Goal: Task Accomplishment & Management: Manage account settings

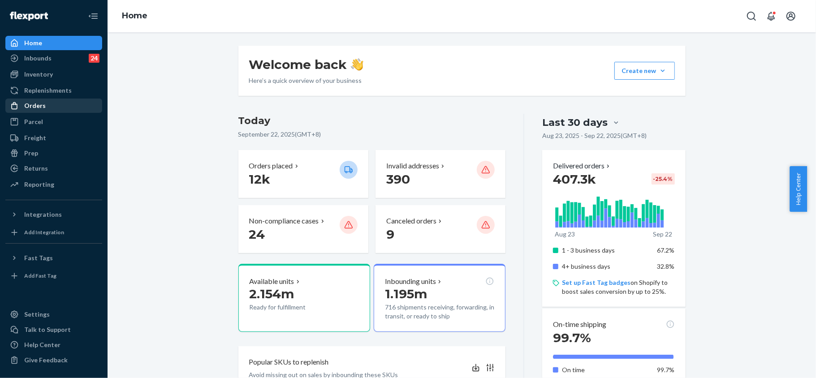
click at [50, 101] on div "Orders" at bounding box center [53, 106] width 95 height 13
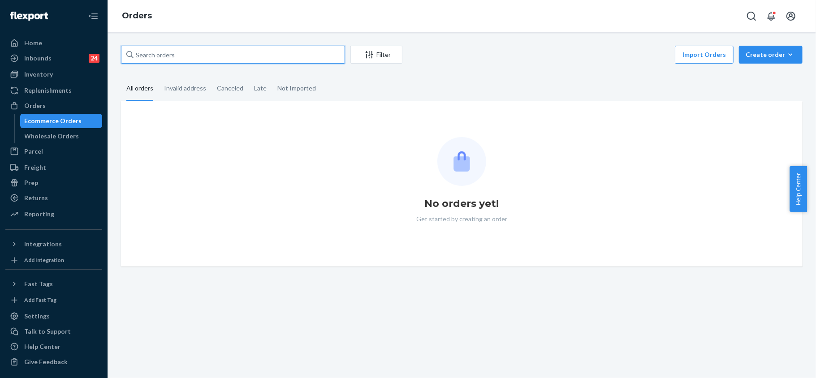
click at [201, 56] on input "text" at bounding box center [233, 55] width 224 height 18
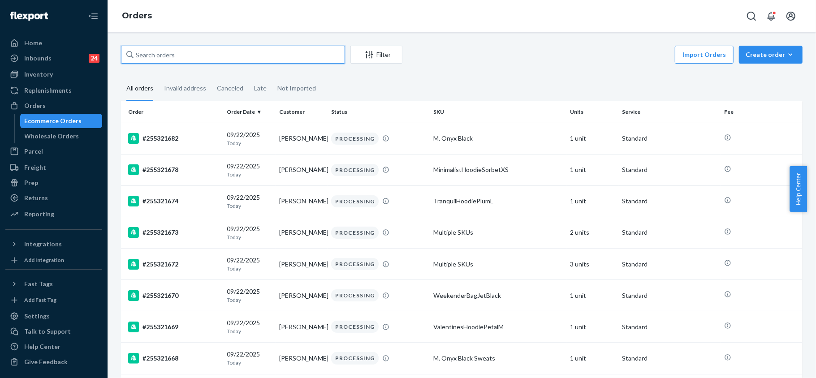
paste input "SKFJ9CSJLG"
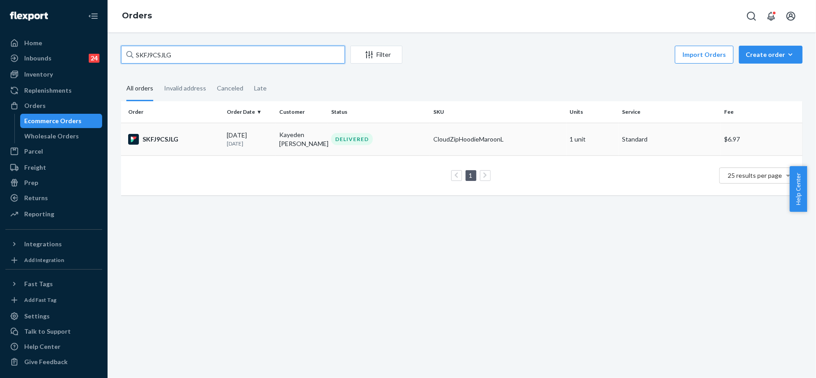
type input "SKFJ9CSJLG"
click at [163, 137] on div "SKFJ9CSJLG" at bounding box center [173, 139] width 91 height 11
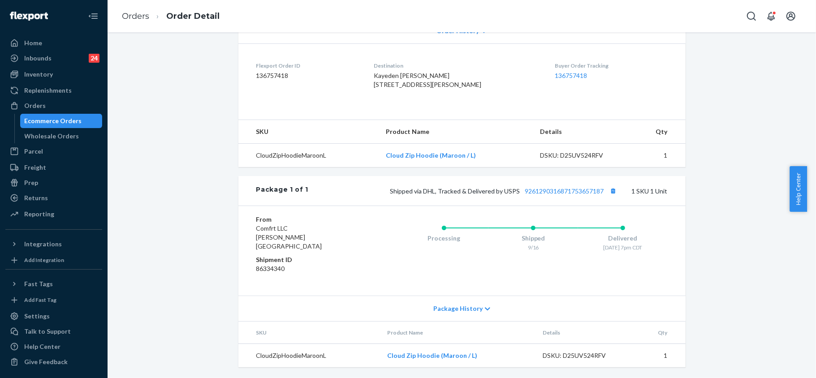
scroll to position [217, 0]
drag, startPoint x: 474, startPoint y: 354, endPoint x: 386, endPoint y: 361, distance: 88.2
click at [386, 361] on td "Cloud Zip Hoodie (Maroon / L)" at bounding box center [459, 356] width 156 height 24
copy link "Cloud Zip Hoodie (Maroon / L)"
click at [45, 108] on div "Orders" at bounding box center [53, 106] width 95 height 13
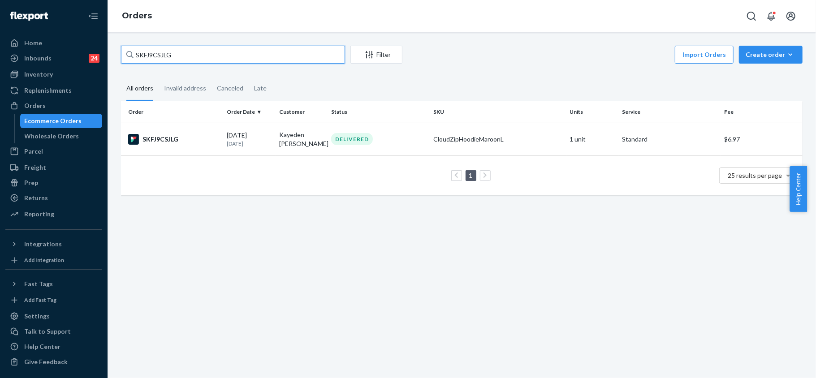
drag, startPoint x: 211, startPoint y: 54, endPoint x: 104, endPoint y: 27, distance: 110.0
click at [104, 27] on div "Home Inbounds 24 Shipping Plans Problems 24 Inventory Products Replenishments O…" at bounding box center [408, 189] width 816 height 378
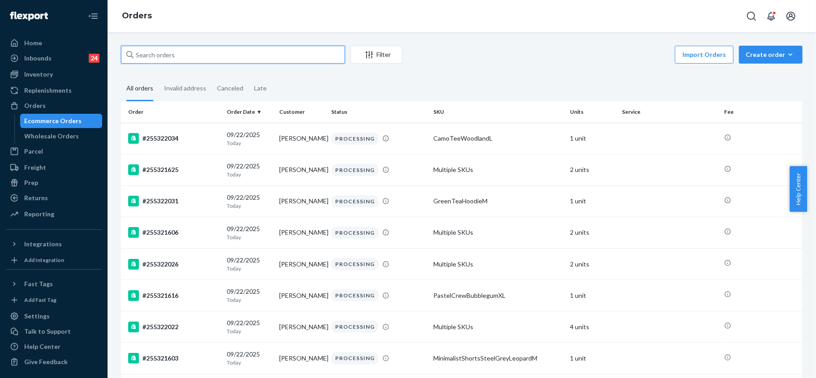
click at [162, 54] on input "text" at bounding box center [233, 55] width 224 height 18
paste input "255201089"
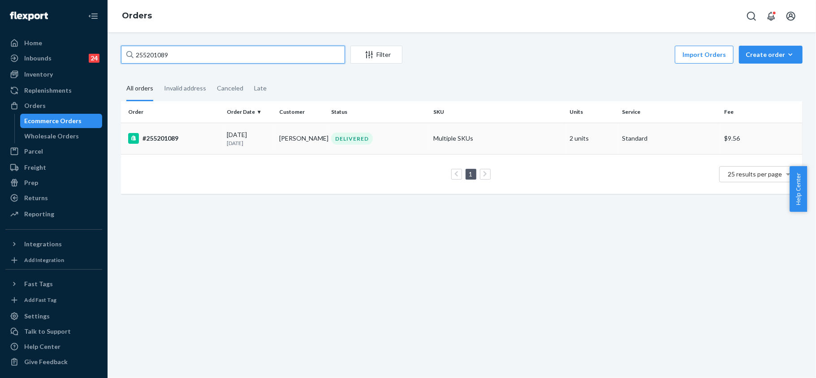
type input "255201089"
click at [168, 138] on div "#255201089" at bounding box center [173, 138] width 91 height 11
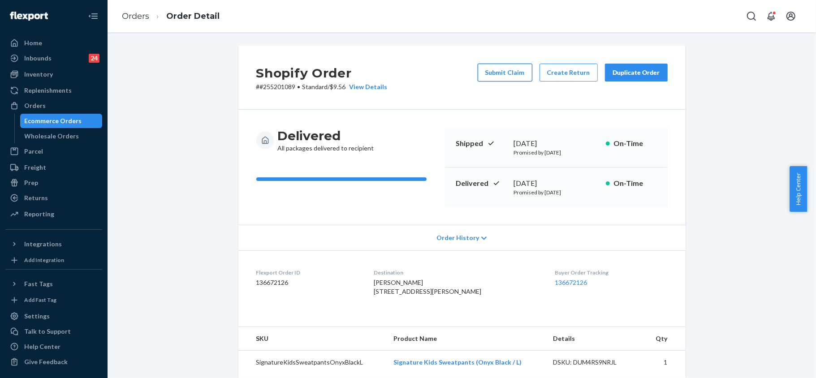
drag, startPoint x: 513, startPoint y: 70, endPoint x: 517, endPoint y: 81, distance: 11.2
click at [517, 81] on button "Submit Claim" at bounding box center [505, 73] width 55 height 18
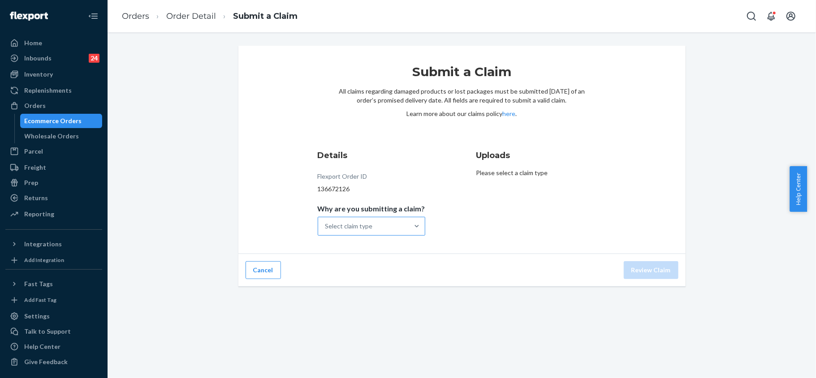
click at [397, 230] on div "Select claim type" at bounding box center [363, 226] width 91 height 18
click at [326, 230] on input "Why are you submitting a claim? Select claim type" at bounding box center [325, 226] width 1 height 9
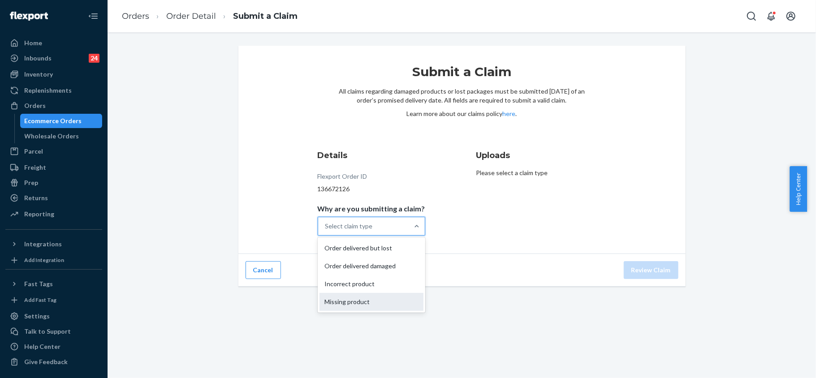
click at [358, 303] on div "Missing product" at bounding box center [372, 302] width 104 height 18
click at [326, 231] on input "Why are you submitting a claim? option Missing product focused, 4 of 4. 4 resul…" at bounding box center [325, 226] width 1 height 9
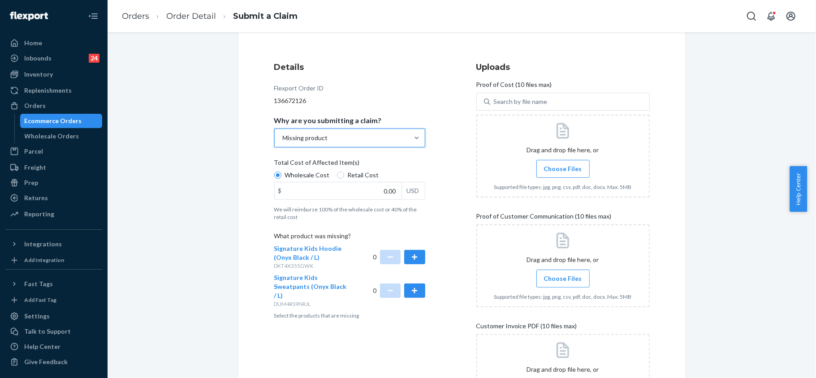
scroll to position [119, 0]
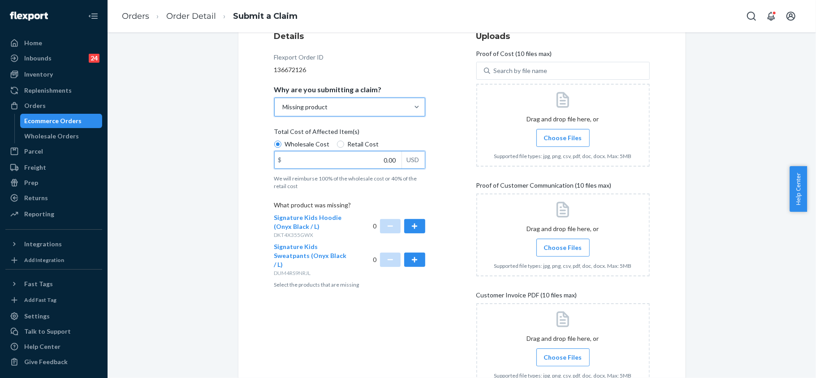
click at [385, 160] on input "0.00" at bounding box center [338, 159] width 127 height 17
type input "27.00"
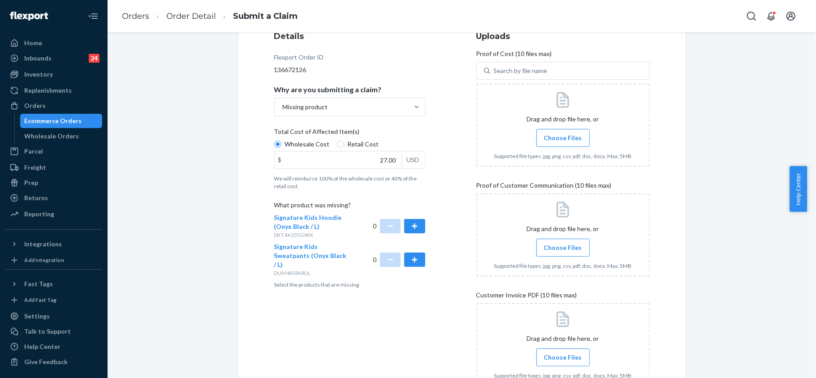
click at [447, 299] on div "Details Flexport Order ID 136672126 Why are you submitting a claim? Missing pro…" at bounding box center [462, 217] width 376 height 374
click at [415, 253] on button "button" at bounding box center [414, 260] width 21 height 14
click at [566, 134] on span "Choose Files" at bounding box center [563, 138] width 38 height 9
click at [563, 133] on input "Choose Files" at bounding box center [563, 138] width 0 height 10
click at [567, 134] on span "Choose Files" at bounding box center [563, 138] width 38 height 9
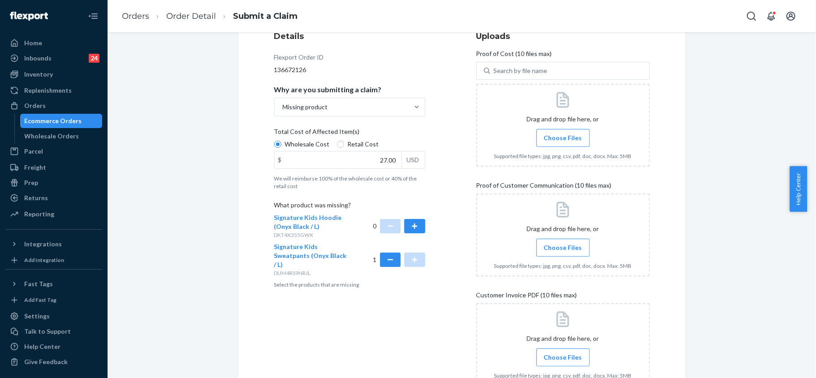
click at [563, 133] on input "Choose Files" at bounding box center [563, 138] width 0 height 10
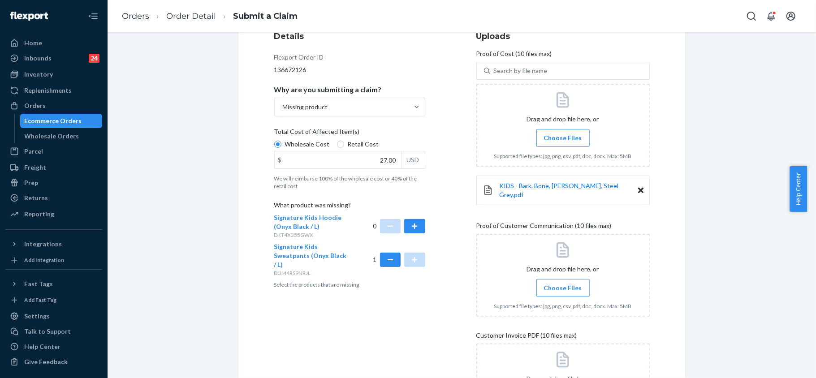
click at [554, 284] on span "Choose Files" at bounding box center [563, 288] width 38 height 9
click at [563, 283] on input "Choose Files" at bounding box center [563, 288] width 0 height 10
click at [563, 279] on label "Choose Files" at bounding box center [563, 288] width 53 height 18
click at [563, 283] on input "Choose Files" at bounding box center [563, 288] width 0 height 10
click at [567, 284] on span "Choose Files" at bounding box center [563, 288] width 38 height 9
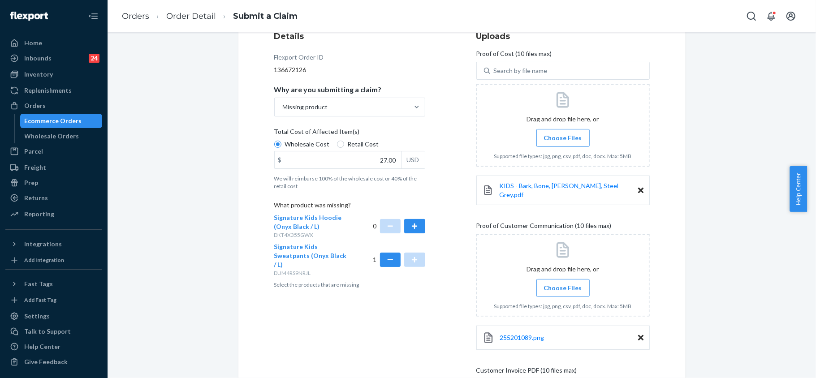
click at [563, 284] on input "Choose Files" at bounding box center [563, 288] width 0 height 10
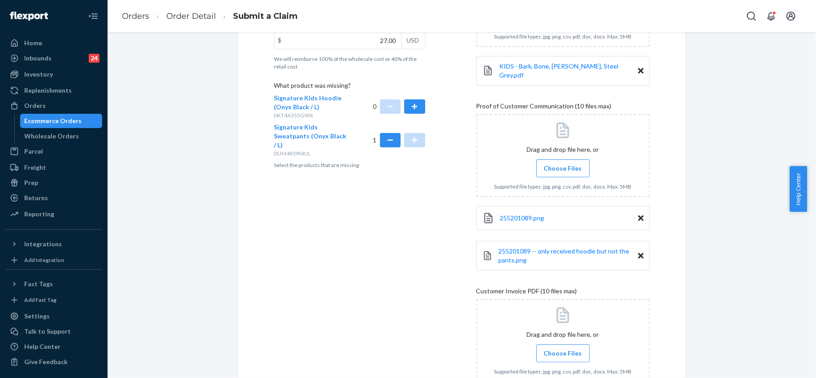
scroll to position [308, 0]
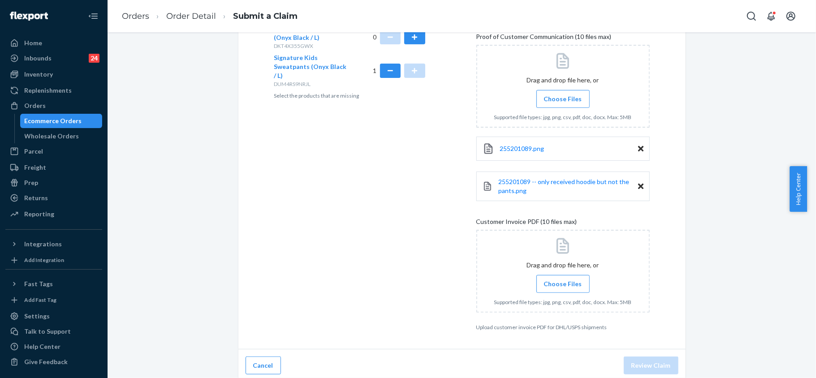
click at [555, 280] on span "Choose Files" at bounding box center [563, 284] width 38 height 9
click at [563, 279] on input "Choose Files" at bounding box center [563, 284] width 0 height 10
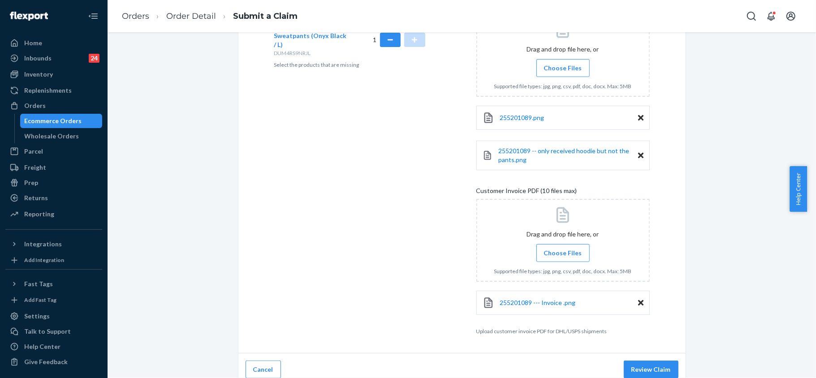
scroll to position [343, 0]
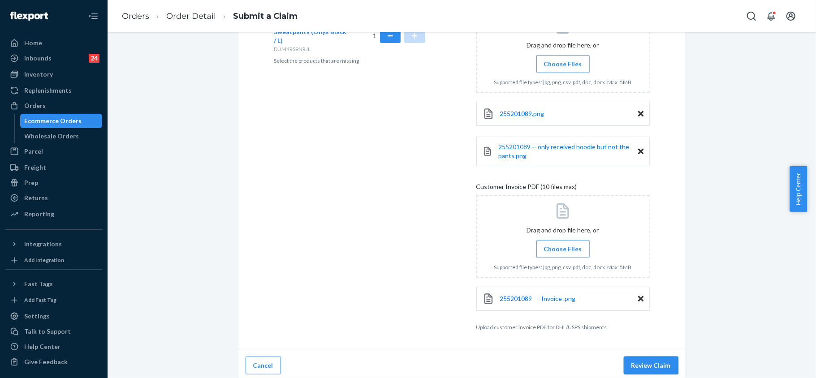
click at [663, 357] on button "Review Claim" at bounding box center [651, 366] width 55 height 18
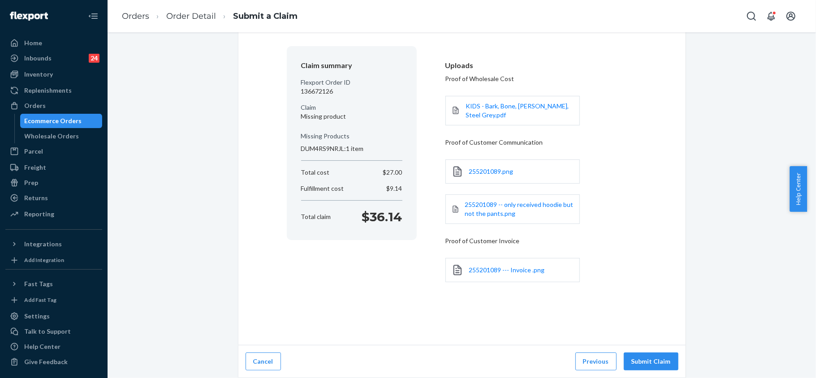
scroll to position [64, 0]
click at [654, 359] on button "Submit Claim" at bounding box center [651, 362] width 55 height 18
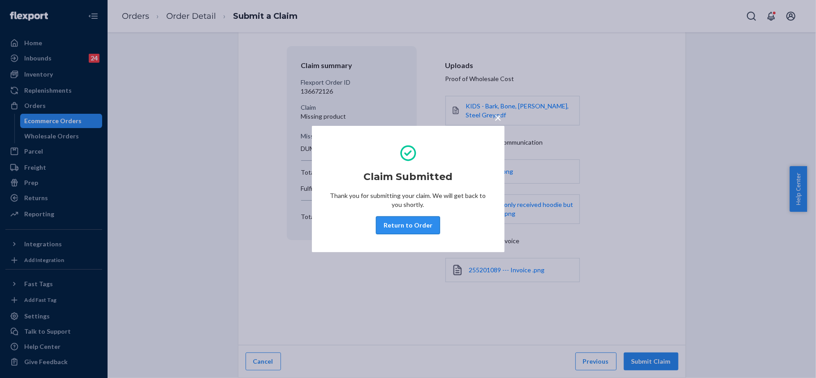
click at [409, 228] on button "Return to Order" at bounding box center [408, 225] width 64 height 18
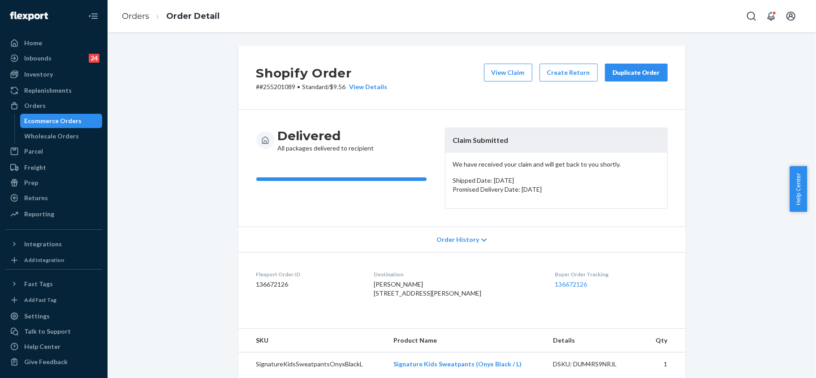
drag, startPoint x: 629, startPoint y: 69, endPoint x: 671, endPoint y: 109, distance: 58.0
click at [630, 69] on div "Duplicate Order" at bounding box center [637, 72] width 48 height 9
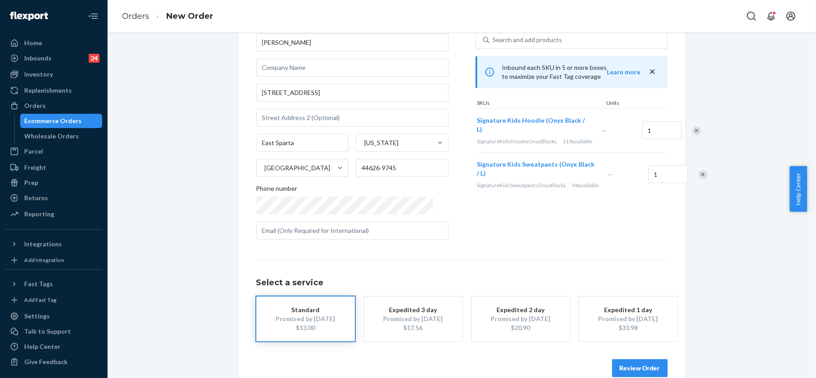
scroll to position [74, 0]
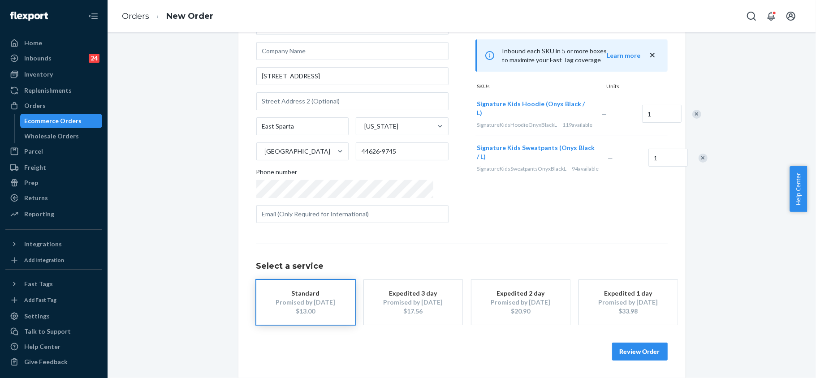
click at [693, 119] on div "Remove Item" at bounding box center [697, 114] width 9 height 9
click at [645, 351] on button "Review Order" at bounding box center [640, 352] width 56 height 18
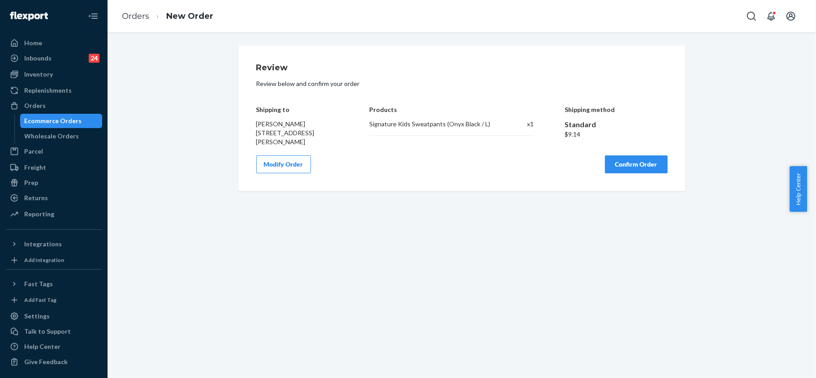
click at [628, 164] on button "Confirm Order" at bounding box center [636, 165] width 63 height 18
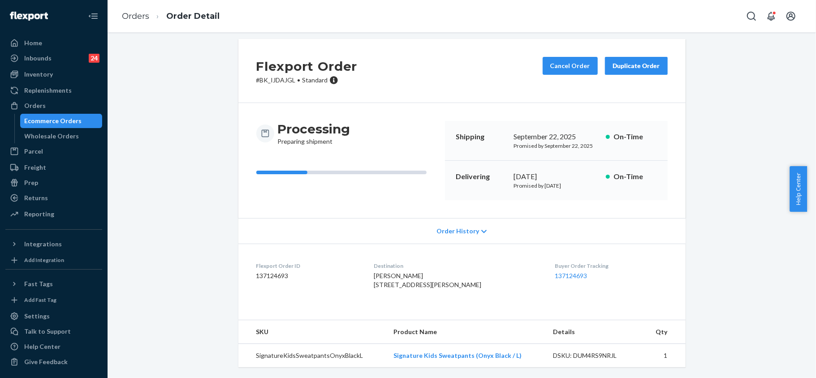
scroll to position [26, 0]
drag, startPoint x: 290, startPoint y: 62, endPoint x: 255, endPoint y: 61, distance: 34.1
click at [256, 76] on p "# BK_IJDAJGL • Standard" at bounding box center [306, 80] width 101 height 9
copy p "BK_IJDAJGL"
drag, startPoint x: 375, startPoint y: 264, endPoint x: 470, endPoint y: 278, distance: 95.6
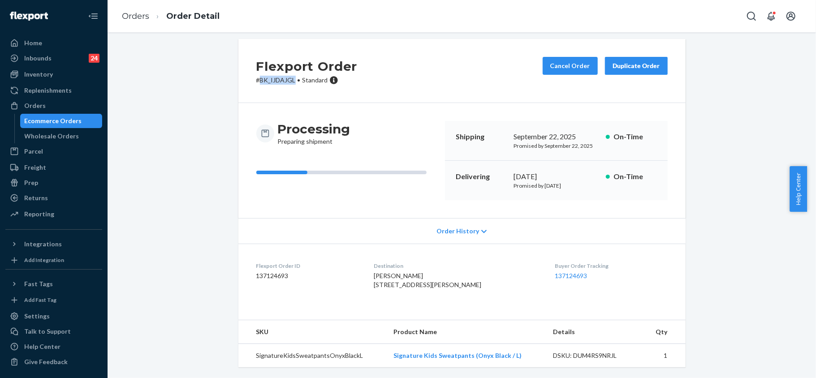
click at [470, 278] on dl "Flexport Order ID 137124693 Destination [PERSON_NAME] [STREET_ADDRESS][PERSON_N…" at bounding box center [461, 277] width 447 height 67
copy span "[STREET_ADDRESS]"
drag, startPoint x: 388, startPoint y: 355, endPoint x: 519, endPoint y: 363, distance: 130.7
click at [519, 363] on td "Signature Kids Sweatpants (Onyx Black / L)" at bounding box center [466, 356] width 160 height 24
copy link "Signature Kids Sweatpants (Onyx Black / L)"
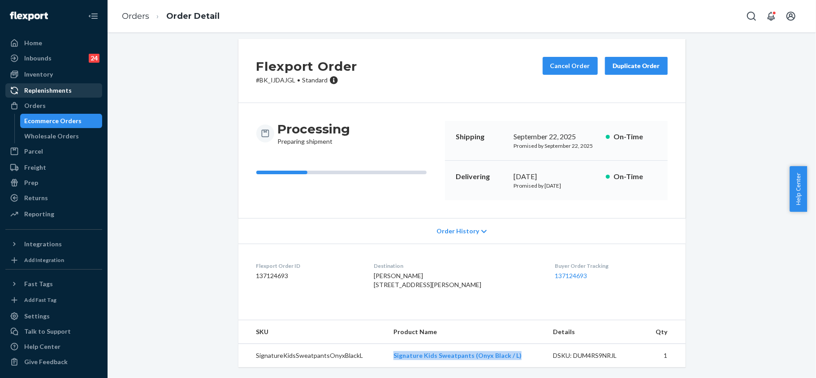
drag, startPoint x: 47, startPoint y: 102, endPoint x: 82, endPoint y: 95, distance: 35.2
click at [47, 102] on div "Orders" at bounding box center [53, 106] width 95 height 13
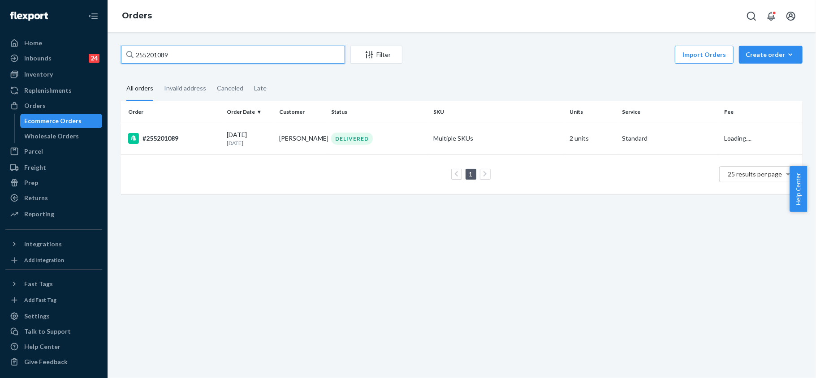
drag, startPoint x: 177, startPoint y: 52, endPoint x: 106, endPoint y: 13, distance: 81.1
click at [106, 13] on div "Home Inbounds 24 Shipping Plans Problems 24 Inventory Products Replenishments O…" at bounding box center [408, 189] width 816 height 378
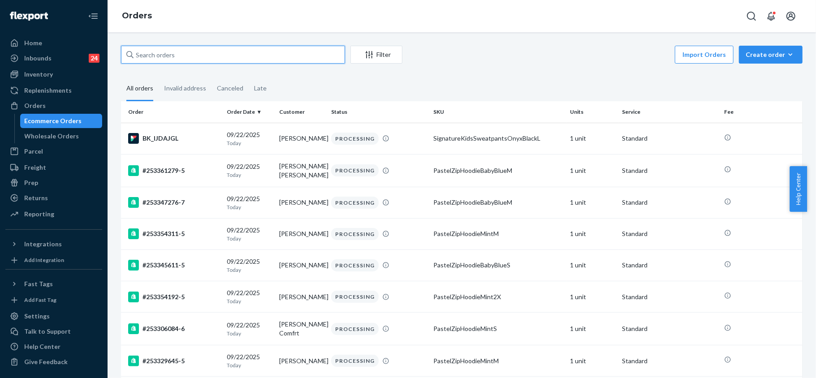
click at [166, 56] on input "text" at bounding box center [233, 55] width 224 height 18
paste input "255145974"
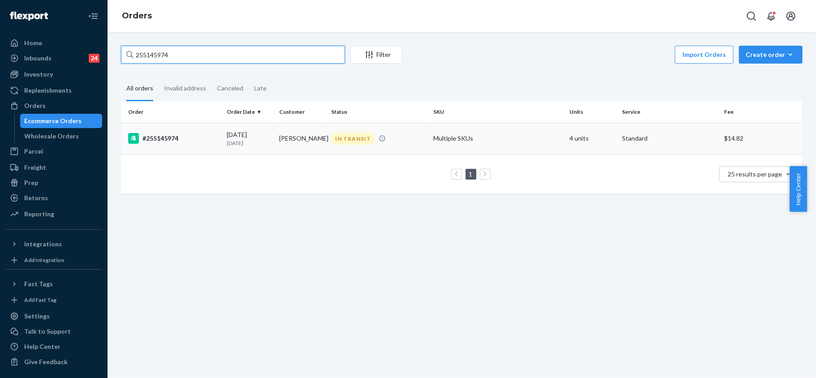
type input "255145974"
click at [153, 136] on div "#255145974" at bounding box center [173, 138] width 91 height 11
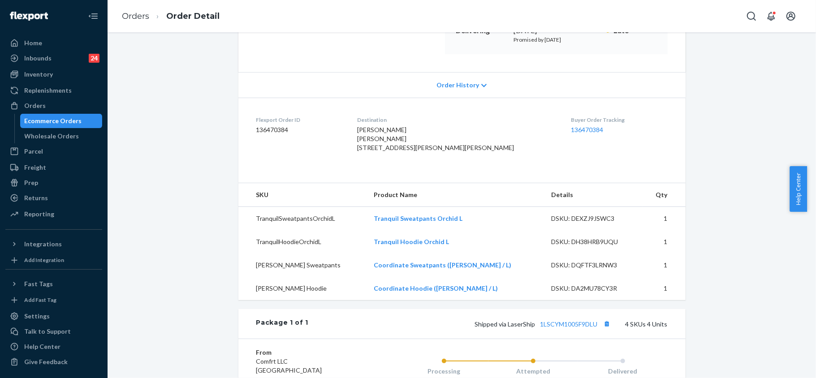
scroll to position [239, 0]
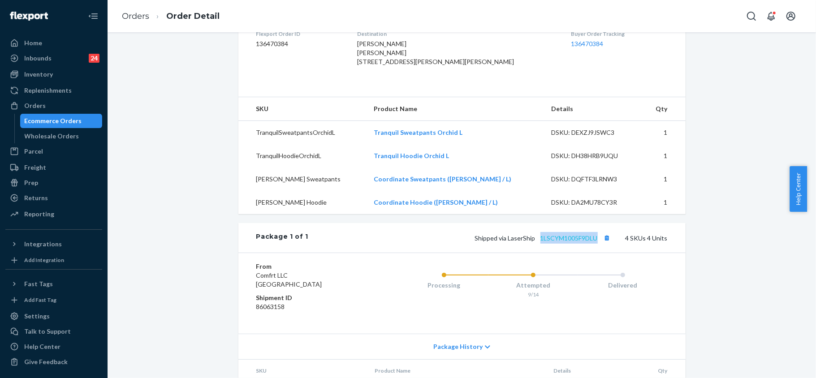
drag, startPoint x: 594, startPoint y: 259, endPoint x: 537, endPoint y: 256, distance: 57.9
click at [537, 242] on span "Shipped via LaserShip 1LSCYM1005F9DLU" at bounding box center [544, 238] width 138 height 8
copy link "1LSCYM1005F9DLU"
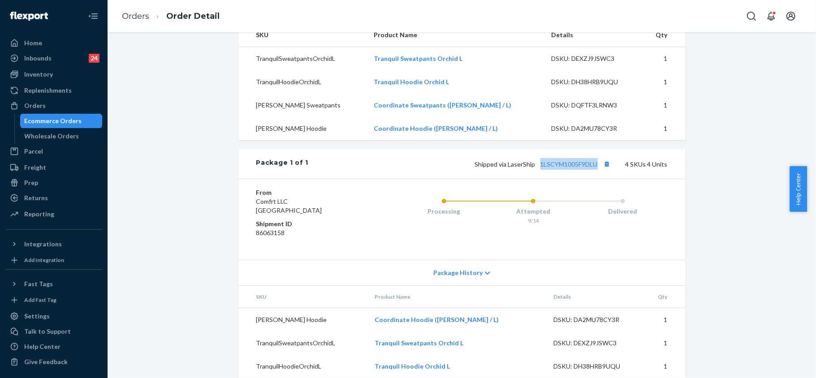
scroll to position [366, 0]
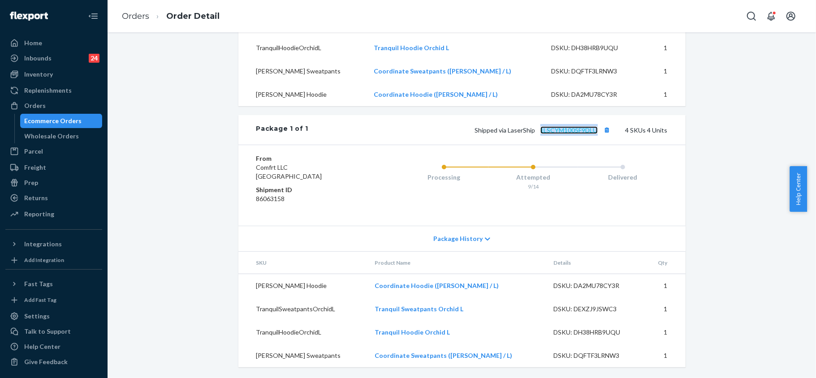
click at [571, 130] on link "1LSCYM1005F9DLU" at bounding box center [569, 130] width 57 height 8
click at [48, 103] on div "Orders" at bounding box center [53, 106] width 95 height 13
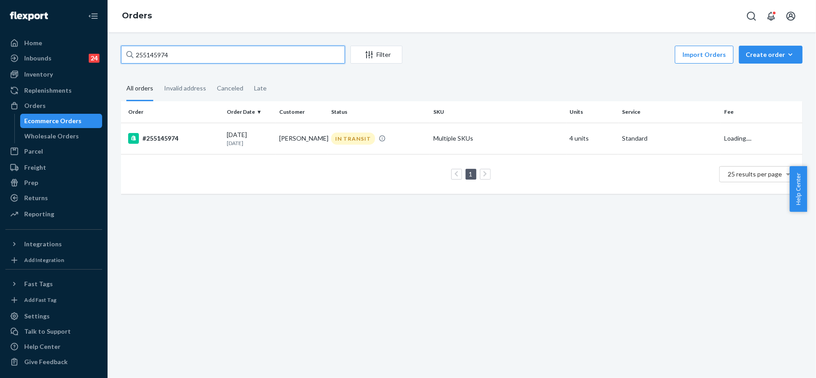
drag, startPoint x: 176, startPoint y: 54, endPoint x: 103, endPoint y: 25, distance: 78.9
click at [103, 26] on div "Home Inbounds 24 Shipping Plans Problems 24 Inventory Products Replenishments O…" at bounding box center [408, 189] width 816 height 378
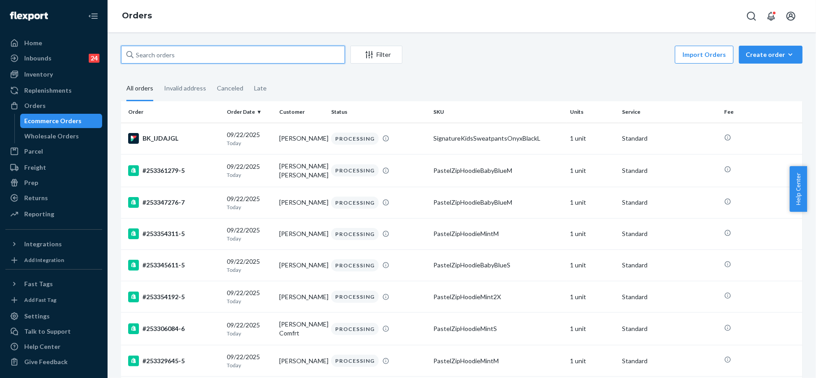
click at [153, 58] on input "text" at bounding box center [233, 55] width 224 height 18
paste input "255185017"
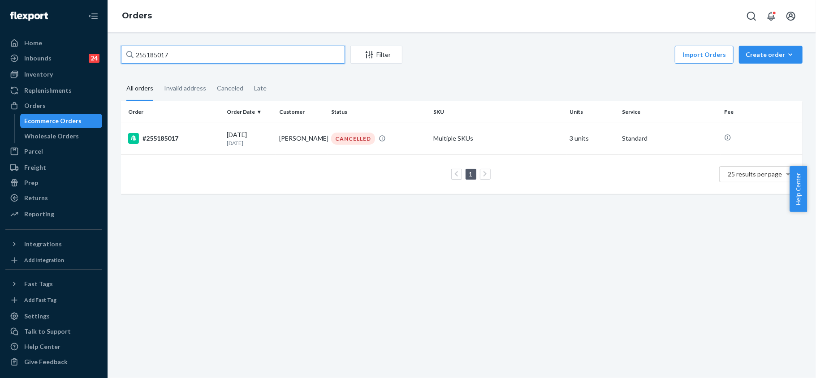
type input "255185017"
